Goal: Obtain resource: Download file/media

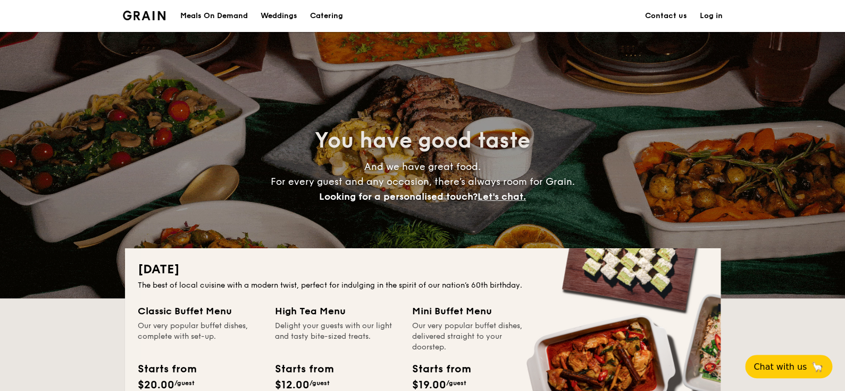
click at [223, 13] on div "Meals On Demand" at bounding box center [214, 16] width 68 height 32
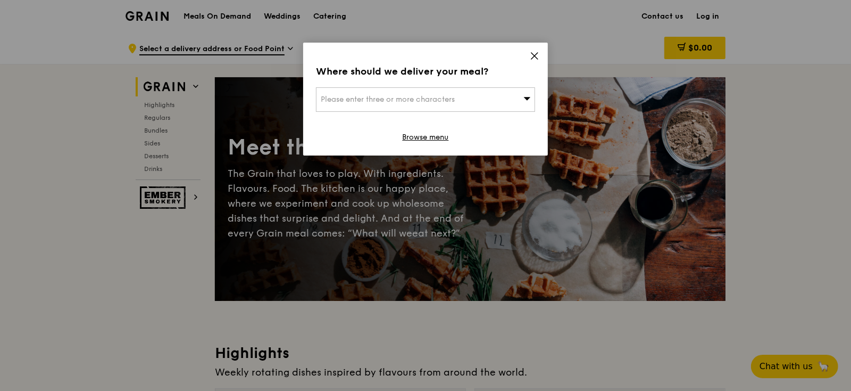
click at [536, 55] on icon at bounding box center [535, 56] width 10 height 10
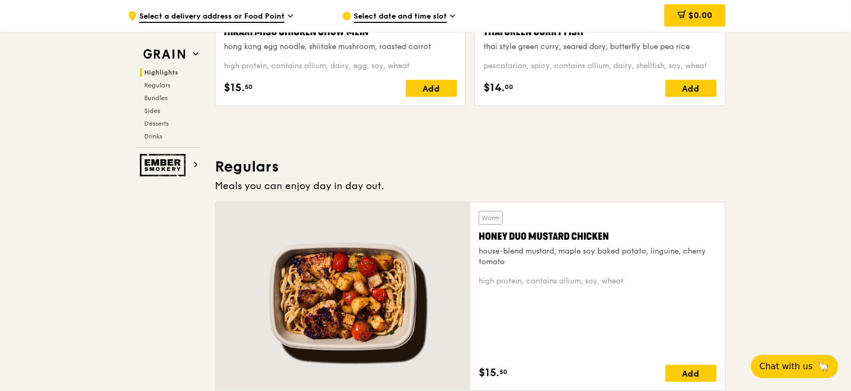
scroll to position [362, 0]
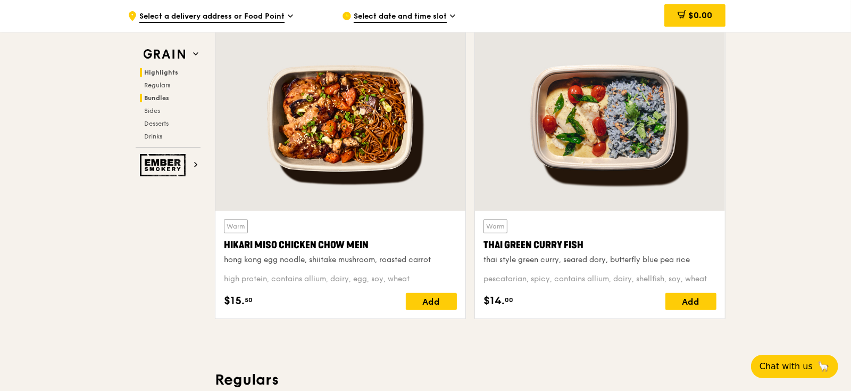
click at [161, 100] on span "Bundles" at bounding box center [156, 97] width 25 height 7
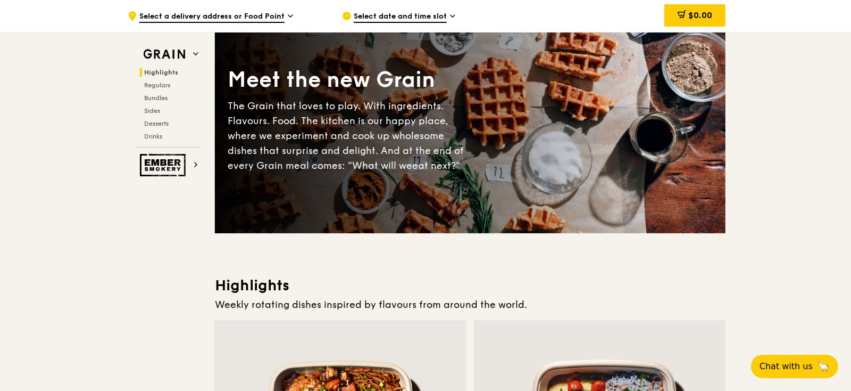
scroll to position [0, 0]
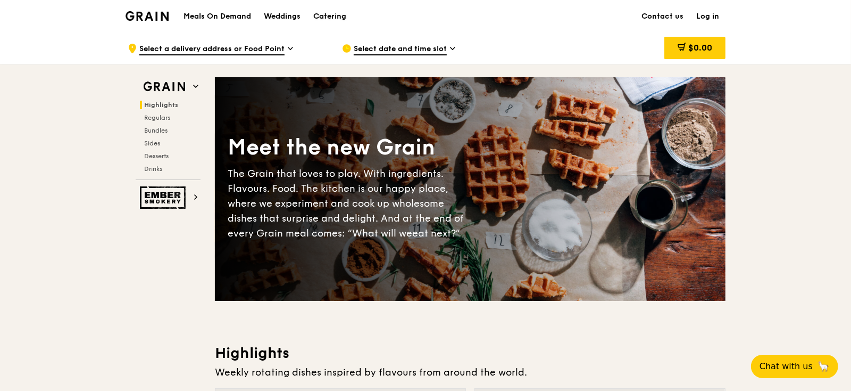
click at [328, 15] on div "Catering" at bounding box center [329, 17] width 33 height 32
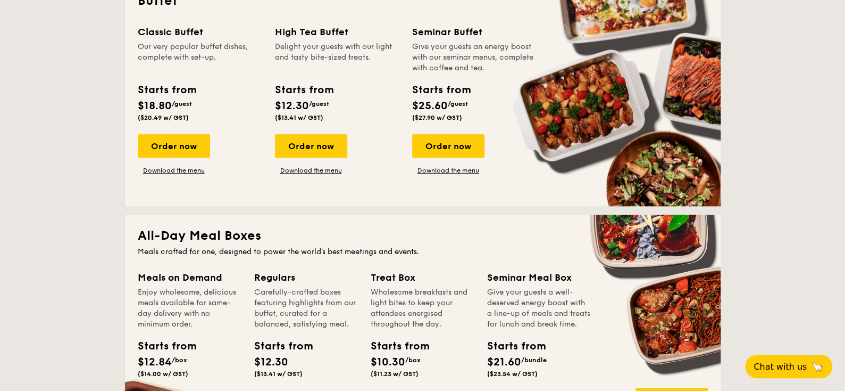
scroll to position [638, 0]
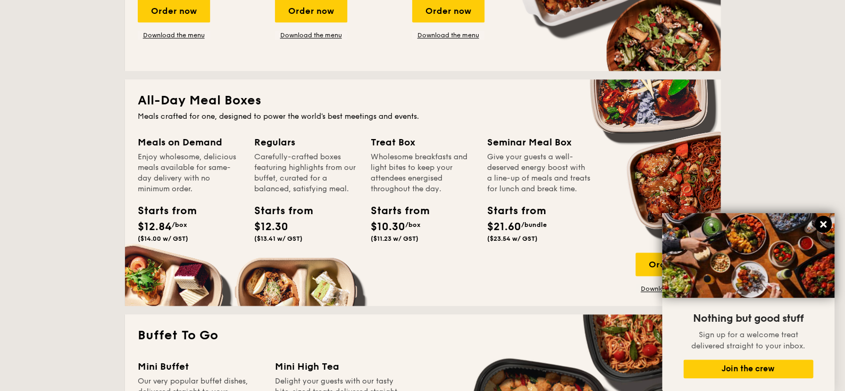
click at [822, 222] on icon at bounding box center [823, 224] width 6 height 6
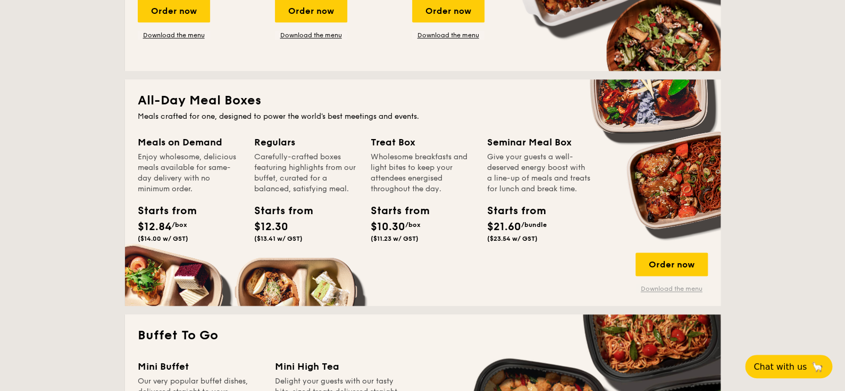
click at [671, 288] on link "Download the menu" at bounding box center [672, 288] width 72 height 9
